Goal: Task Accomplishment & Management: Manage account settings

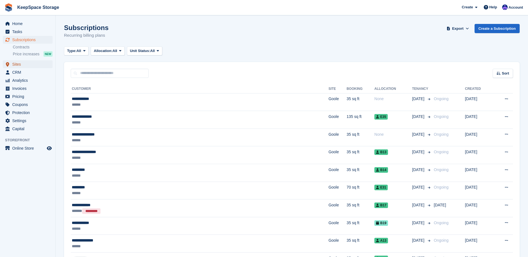
click at [34, 66] on span "Sites" at bounding box center [28, 64] width 33 height 8
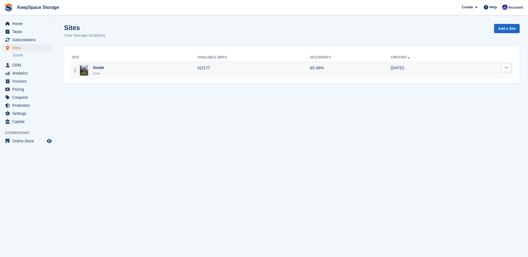
click at [125, 70] on div "Goole Live" at bounding box center [134, 70] width 125 height 11
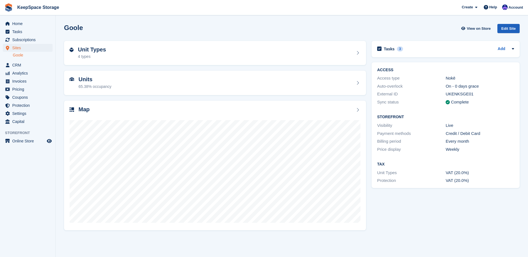
click at [508, 27] on div "Edit Site" at bounding box center [508, 28] width 22 height 9
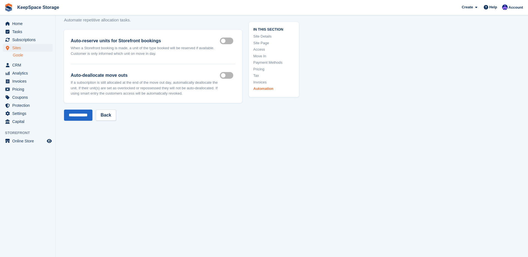
scroll to position [2487, 0]
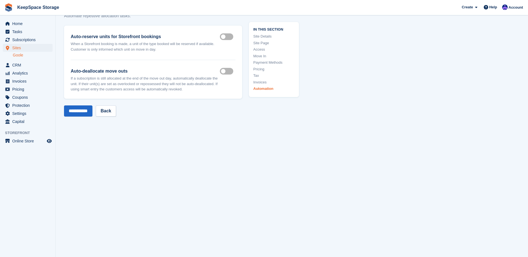
click at [30, 55] on link "Goole" at bounding box center [33, 55] width 40 height 5
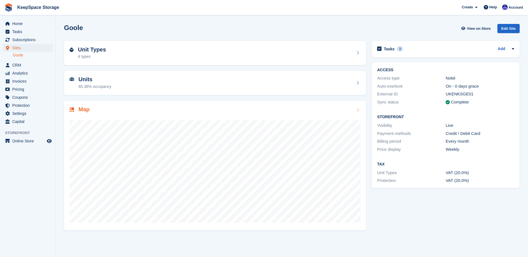
click at [350, 110] on div "Map" at bounding box center [215, 110] width 291 height 8
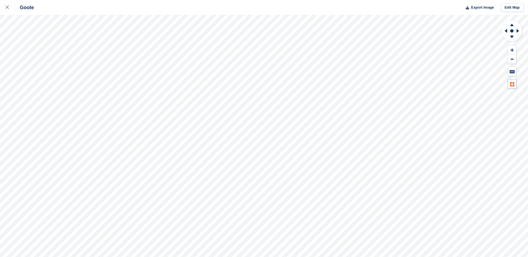
click at [513, 85] on icon at bounding box center [513, 86] width 2 height 2
click at [513, 8] on link "Edit Map" at bounding box center [511, 7] width 23 height 9
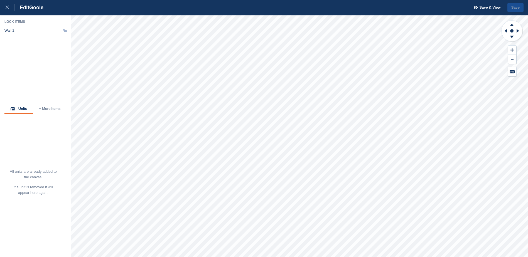
click at [51, 107] on button "+ More Items" at bounding box center [49, 108] width 33 height 9
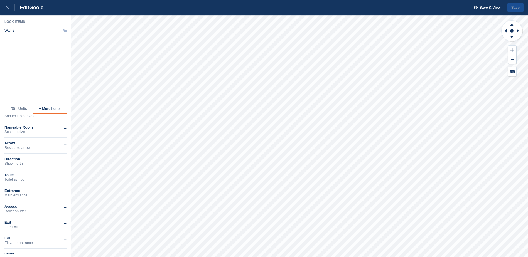
scroll to position [83, 0]
drag, startPoint x: 8, startPoint y: 4, endPoint x: 17, endPoint y: 8, distance: 10.1
click at [8, 4] on div at bounding box center [10, 7] width 9 height 7
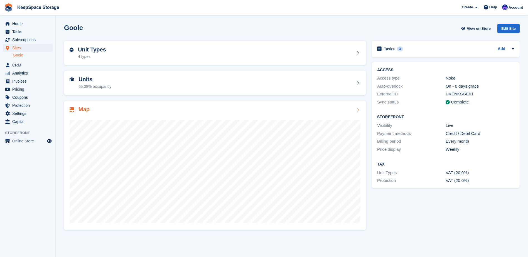
click at [339, 115] on div at bounding box center [215, 168] width 291 height 111
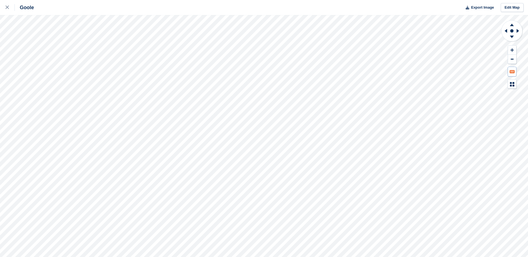
click at [508, 75] on button at bounding box center [512, 71] width 8 height 9
click at [513, 84] on icon at bounding box center [513, 83] width 2 height 2
click at [469, 87] on p "MAP LEGEND" at bounding box center [477, 87] width 46 height 4
click at [510, 4] on link "Edit Map" at bounding box center [511, 7] width 23 height 9
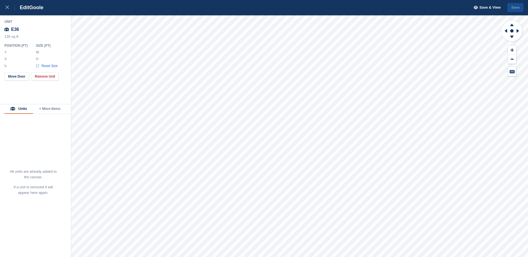
click at [52, 113] on button "+ More Items" at bounding box center [49, 108] width 33 height 9
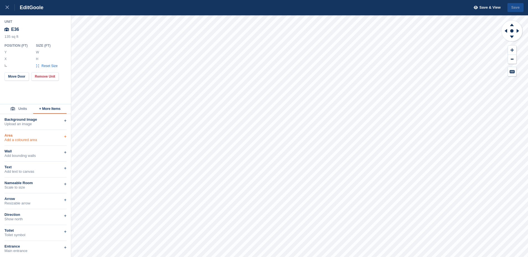
click at [53, 136] on div "Area" at bounding box center [35, 135] width 62 height 4
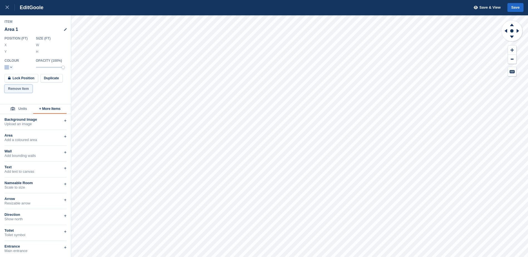
click at [25, 88] on button "Remove Item" at bounding box center [18, 89] width 28 height 8
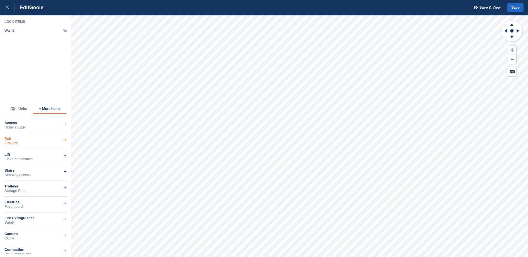
scroll to position [165, 0]
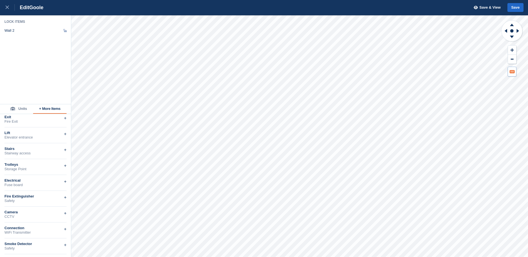
click at [513, 73] on icon at bounding box center [511, 71] width 5 height 3
click at [6, 8] on icon at bounding box center [7, 7] width 3 height 3
click at [6, 6] on icon at bounding box center [7, 7] width 3 height 3
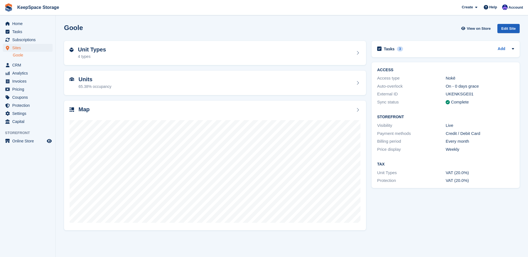
click at [505, 31] on div "Edit Site" at bounding box center [508, 28] width 22 height 9
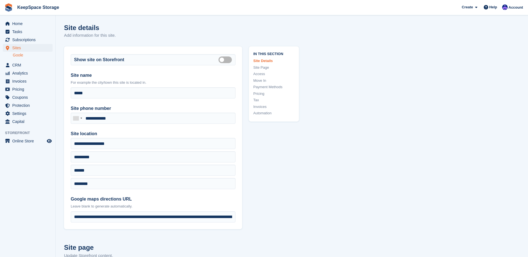
click at [261, 112] on link "Automation" at bounding box center [273, 113] width 41 height 6
click at [42, 6] on link "KeepSpace Storage" at bounding box center [38, 7] width 46 height 9
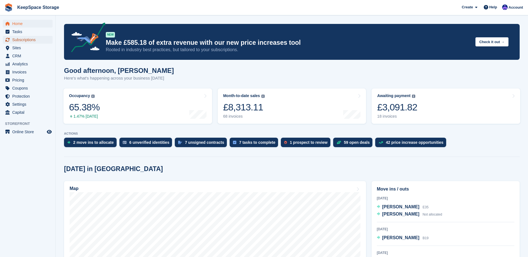
click at [37, 39] on span "Subscriptions" at bounding box center [28, 40] width 33 height 8
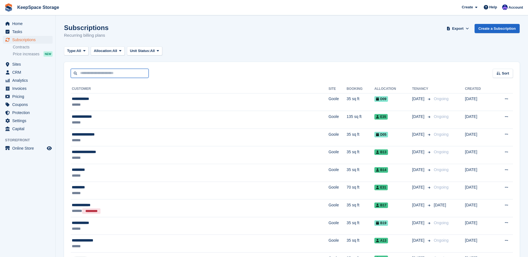
click at [87, 72] on input "text" at bounding box center [110, 73] width 78 height 9
type input "***"
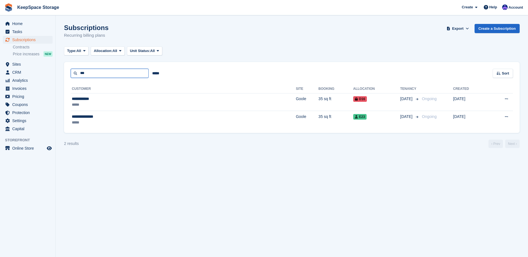
click at [97, 74] on input "***" at bounding box center [110, 73] width 78 height 9
type input "*"
type input "****"
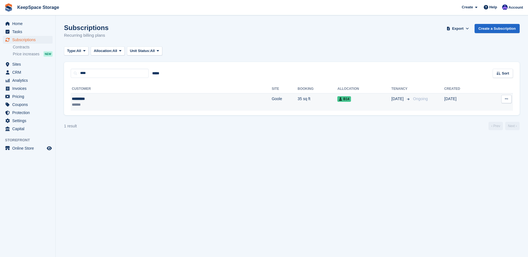
click at [113, 101] on div "*********" at bounding box center [112, 99] width 80 height 6
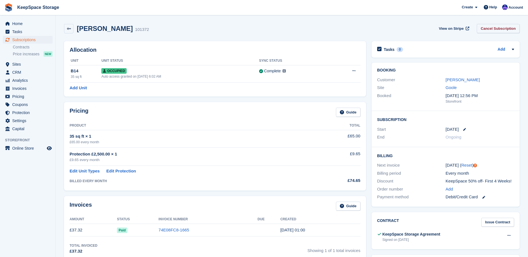
click at [498, 28] on link "Cancel Subscription" at bounding box center [497, 28] width 43 height 9
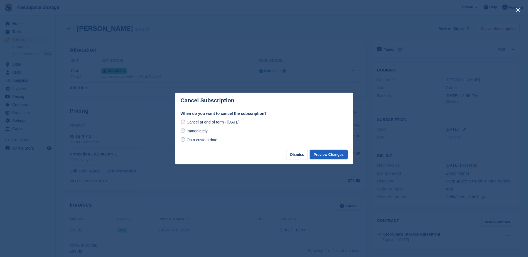
click at [338, 154] on button "Preview Changes" at bounding box center [329, 154] width 38 height 9
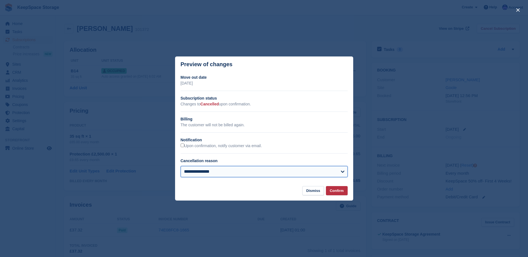
click at [268, 174] on select "**********" at bounding box center [264, 171] width 167 height 11
select select "**********"
click at [181, 167] on select "**********" at bounding box center [264, 171] width 167 height 11
click at [335, 189] on button "Confirm" at bounding box center [337, 190] width 22 height 9
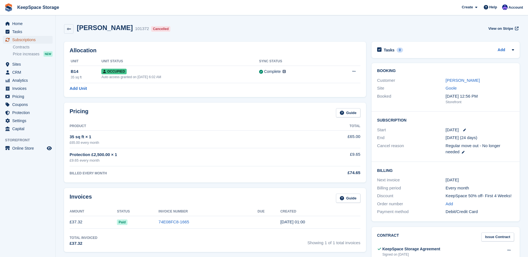
click at [24, 37] on span "Subscriptions" at bounding box center [28, 40] width 33 height 8
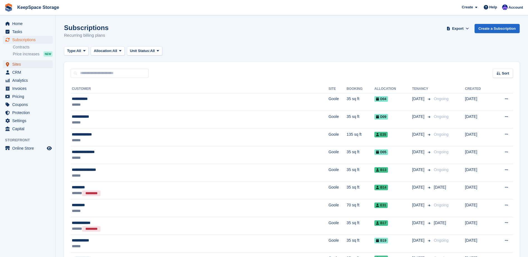
click at [37, 64] on span "Sites" at bounding box center [28, 64] width 33 height 8
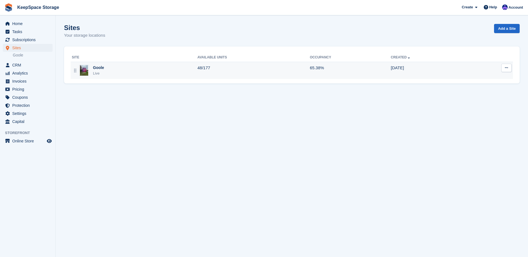
click at [166, 75] on div "Goole Live" at bounding box center [134, 70] width 125 height 11
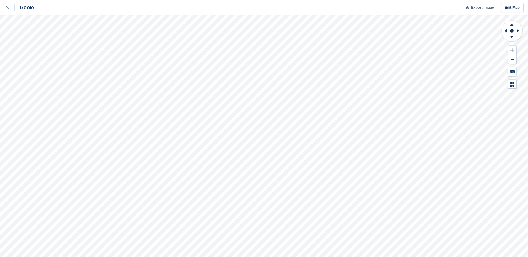
click at [483, 10] on span "Export Image" at bounding box center [482, 8] width 23 height 6
click at [4, 6] on link at bounding box center [7, 7] width 15 height 15
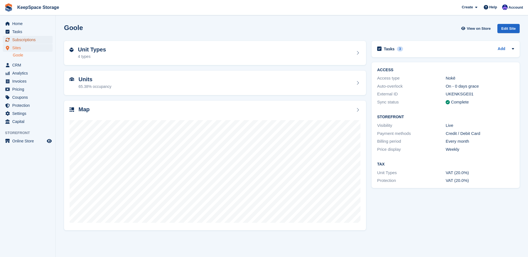
click at [34, 38] on span "Subscriptions" at bounding box center [28, 40] width 33 height 8
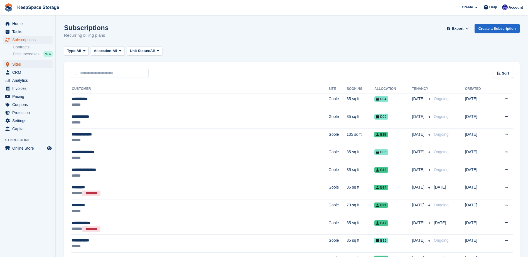
click at [26, 62] on span "Sites" at bounding box center [28, 64] width 33 height 8
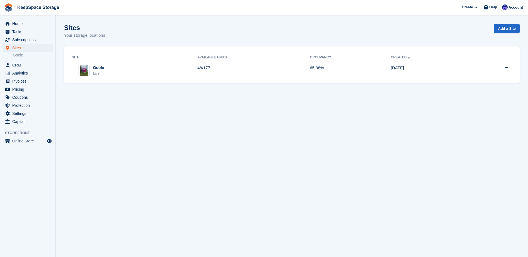
click at [176, 79] on div "Site Available Units Occupancy Created Goole Live 48/177 65.38% 24 May Edit sit…" at bounding box center [291, 64] width 455 height 37
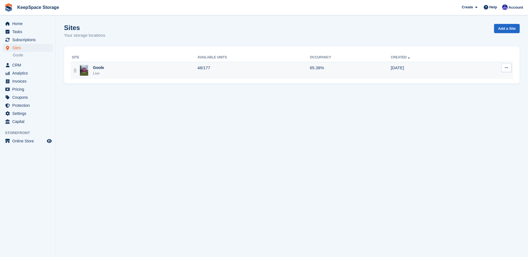
click at [178, 75] on div "Goole Live" at bounding box center [134, 70] width 125 height 11
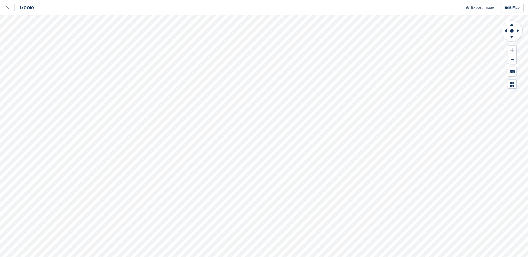
click at [473, 6] on span "Export Image" at bounding box center [482, 8] width 23 height 6
click at [7, 3] on link at bounding box center [7, 7] width 15 height 15
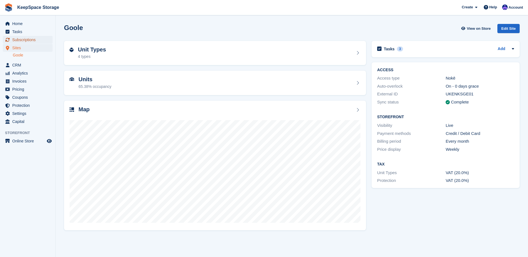
click at [49, 40] on link "Subscriptions" at bounding box center [28, 40] width 50 height 8
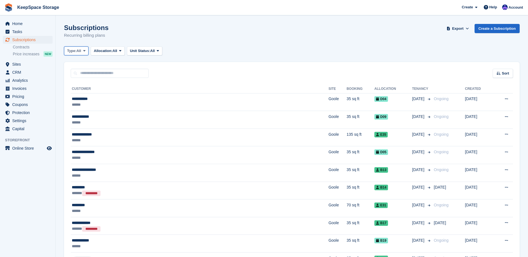
click at [82, 50] on button "Type: All" at bounding box center [76, 50] width 24 height 9
click at [89, 73] on link "Upcoming" at bounding box center [90, 74] width 48 height 10
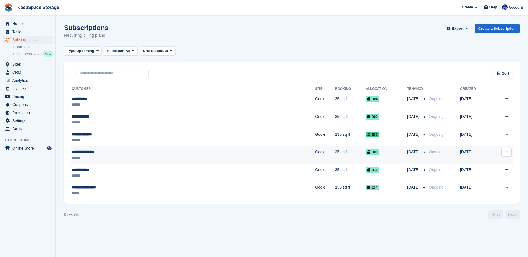
click at [365, 160] on td "D05" at bounding box center [385, 155] width 41 height 18
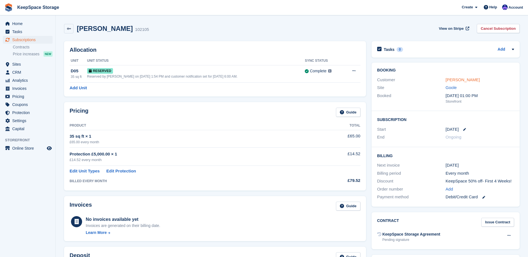
click at [459, 80] on link "Zachary Carrison" at bounding box center [462, 79] width 34 height 5
click at [355, 70] on button at bounding box center [353, 71] width 10 height 8
click at [327, 92] on p "Deallocate" at bounding box center [332, 93] width 48 height 7
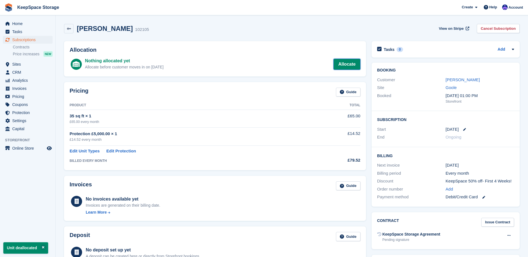
click at [340, 62] on link "Allocate" at bounding box center [346, 64] width 27 height 11
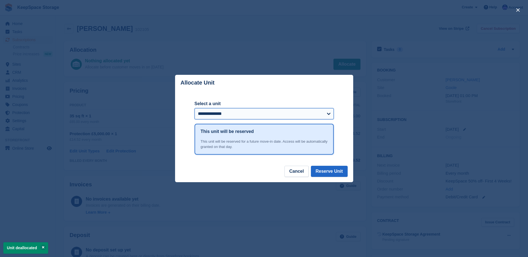
click at [293, 112] on select "**********" at bounding box center [263, 113] width 139 height 11
select select "*****"
click at [194, 108] on select "**********" at bounding box center [263, 113] width 139 height 11
click at [329, 172] on button "Reserve Unit" at bounding box center [329, 171] width 37 height 11
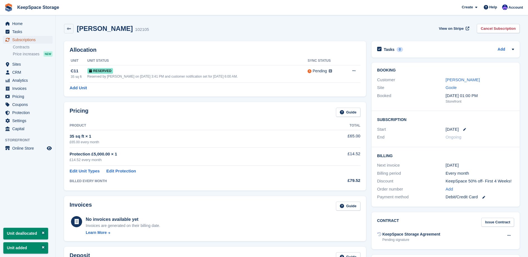
click at [39, 39] on span "Subscriptions" at bounding box center [28, 40] width 33 height 8
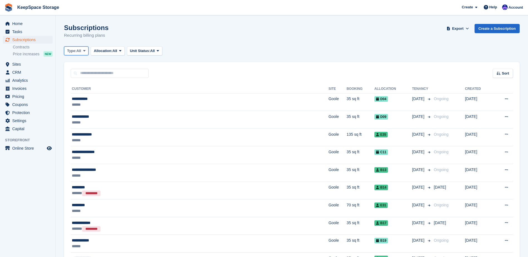
click at [80, 49] on span "All" at bounding box center [78, 51] width 5 height 6
click at [88, 72] on link "Upcoming" at bounding box center [90, 74] width 48 height 10
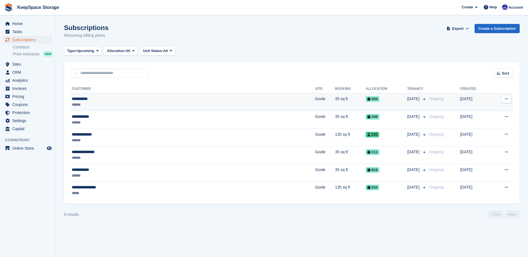
click at [335, 99] on td "35 sq ft" at bounding box center [350, 102] width 31 height 18
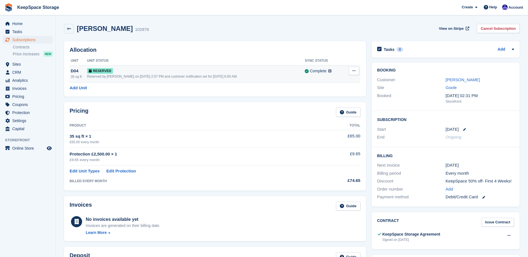
click at [355, 71] on button at bounding box center [353, 71] width 10 height 8
click at [334, 92] on p "Deallocate" at bounding box center [332, 93] width 48 height 7
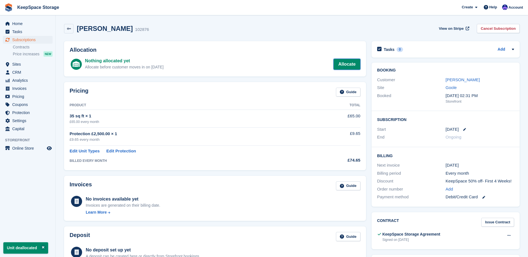
click at [345, 63] on link "Allocate" at bounding box center [346, 64] width 27 height 11
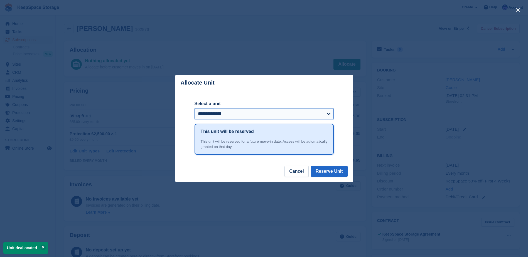
click at [278, 114] on select "**********" at bounding box center [263, 113] width 139 height 11
select select "*****"
click at [194, 108] on select "**********" at bounding box center [263, 113] width 139 height 11
click at [327, 174] on button "Reserve Unit" at bounding box center [329, 171] width 37 height 11
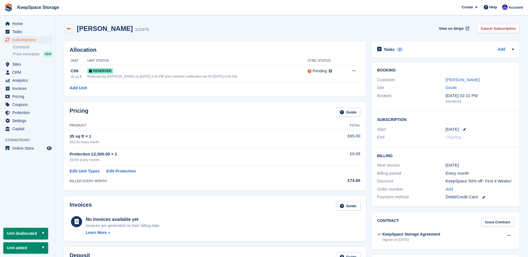
click at [71, 28] on link at bounding box center [68, 28] width 9 height 9
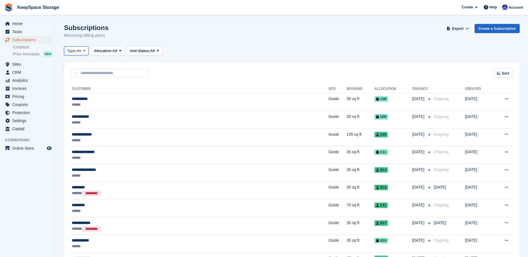
click at [81, 55] on button "Type: All" at bounding box center [76, 50] width 24 height 9
click at [98, 78] on link "Upcoming" at bounding box center [90, 74] width 48 height 10
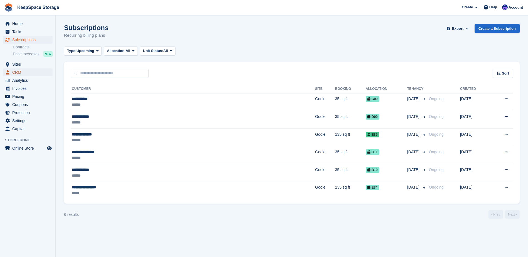
click at [24, 69] on span "CRM" at bounding box center [28, 72] width 33 height 8
drag, startPoint x: 0, startPoint y: 0, endPoint x: 27, endPoint y: 71, distance: 75.9
click at [27, 71] on span "CRM" at bounding box center [28, 72] width 33 height 8
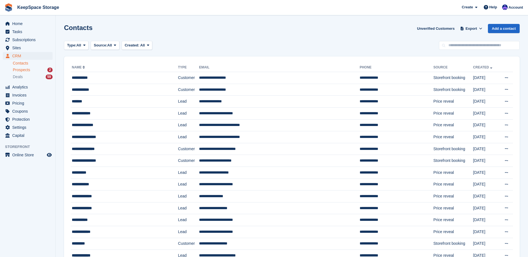
click at [34, 70] on div "Prospects 2" at bounding box center [33, 69] width 40 height 5
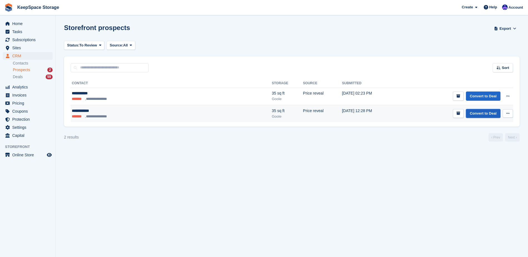
click at [481, 113] on link "Convert to Deal" at bounding box center [483, 113] width 34 height 9
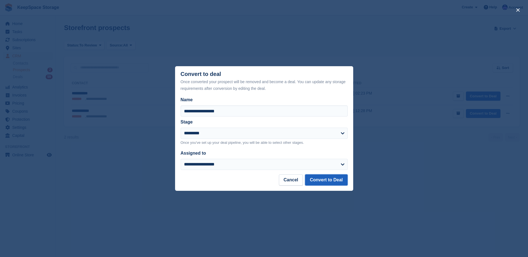
click at [328, 182] on button "Convert to Deal" at bounding box center [326, 179] width 42 height 11
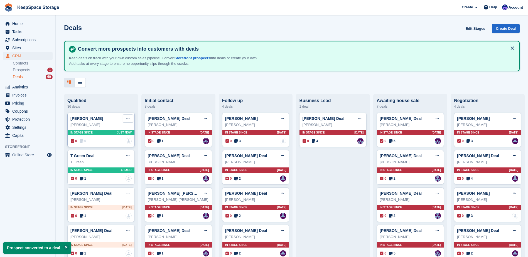
click at [127, 122] on button at bounding box center [128, 118] width 10 height 8
click at [102, 143] on p "Mark as won" at bounding box center [106, 141] width 48 height 7
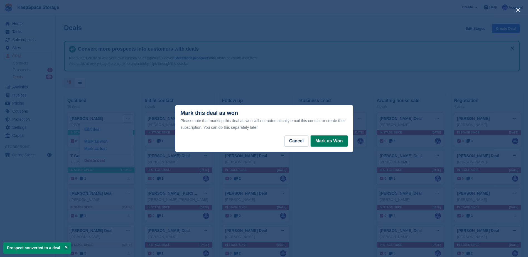
click at [329, 143] on button "Mark as Won" at bounding box center [328, 140] width 37 height 11
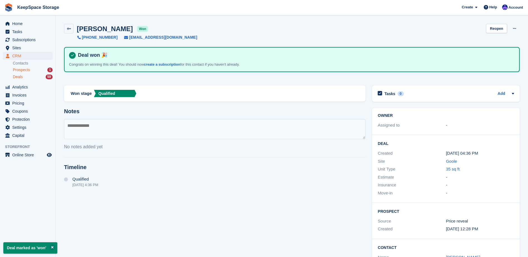
click at [30, 69] on div "Prospects 1" at bounding box center [33, 69] width 40 height 5
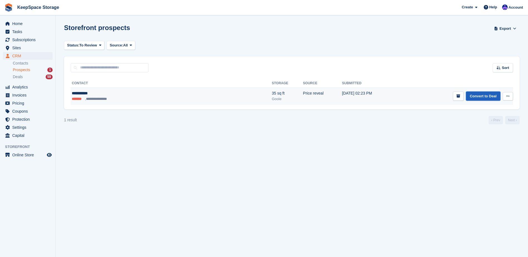
click at [479, 97] on link "Convert to Deal" at bounding box center [483, 96] width 34 height 9
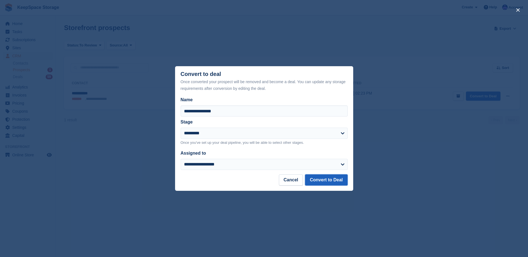
click at [324, 177] on button "Convert to Deal" at bounding box center [326, 179] width 42 height 11
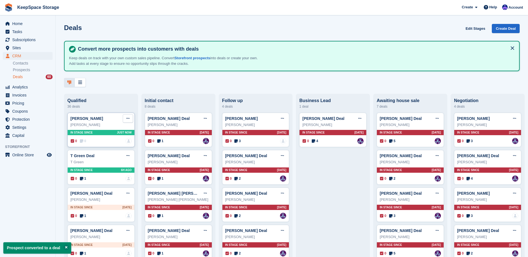
click at [128, 120] on icon at bounding box center [127, 119] width 3 height 4
click at [117, 141] on p "Mark as won" at bounding box center [106, 141] width 48 height 7
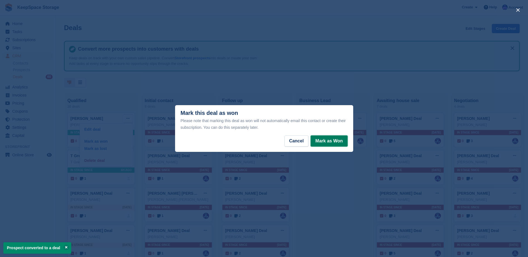
click at [331, 142] on button "Mark as Won" at bounding box center [328, 140] width 37 height 11
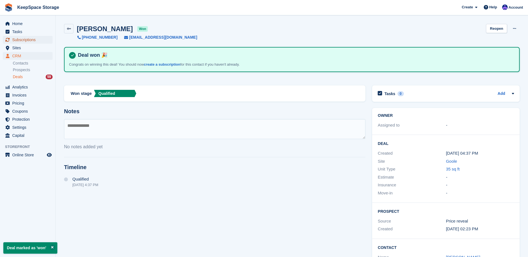
click at [28, 39] on span "Subscriptions" at bounding box center [28, 40] width 33 height 8
